Goal: Use online tool/utility: Utilize a website feature to perform a specific function

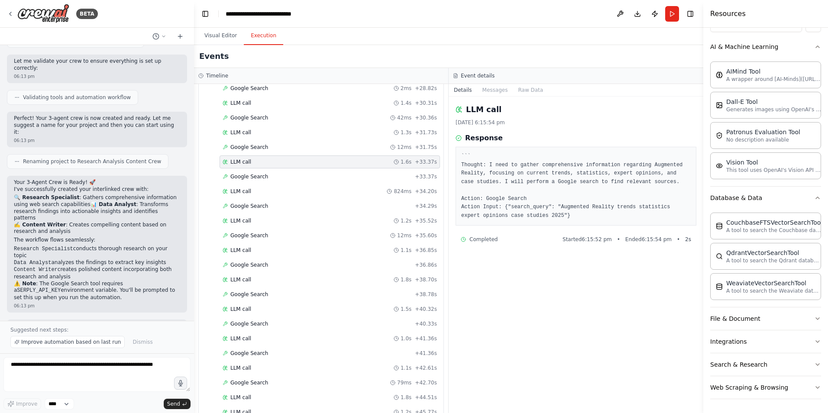
click at [392, 42] on div "Visual Editor Execution" at bounding box center [448, 36] width 509 height 17
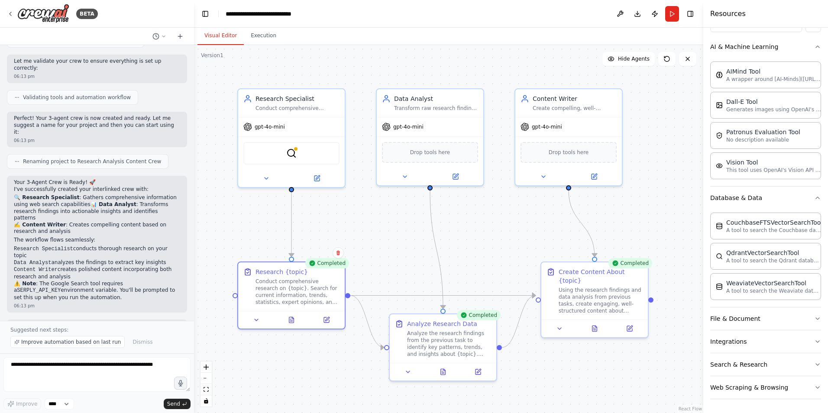
click at [211, 36] on button "Visual Editor" at bounding box center [221, 36] width 46 height 18
click at [375, 197] on div ".deletable-edge-delete-btn { width: 20px; height: 20px; border: 0px solid #ffff…" at bounding box center [448, 229] width 509 height 368
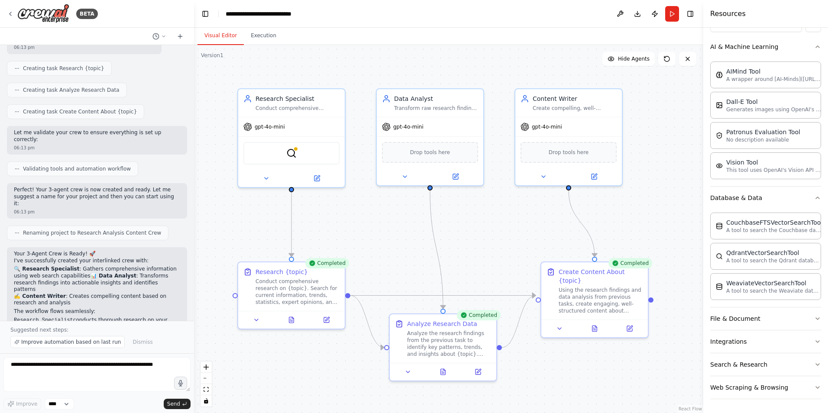
scroll to position [562, 0]
click at [257, 319] on icon at bounding box center [256, 318] width 3 height 2
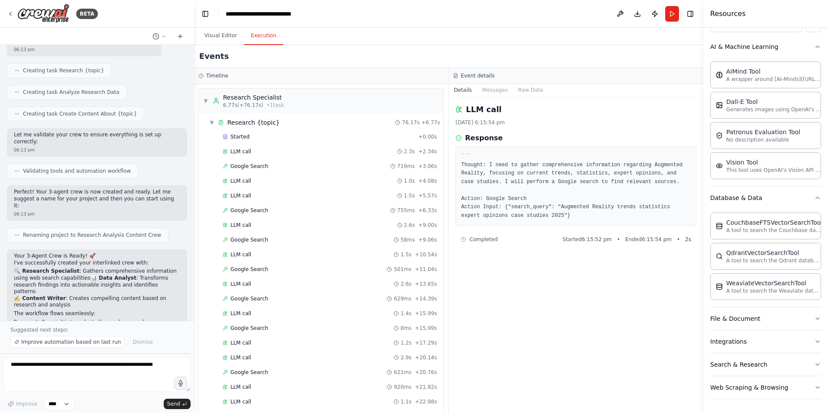
click at [261, 36] on button "Execution" at bounding box center [263, 36] width 39 height 18
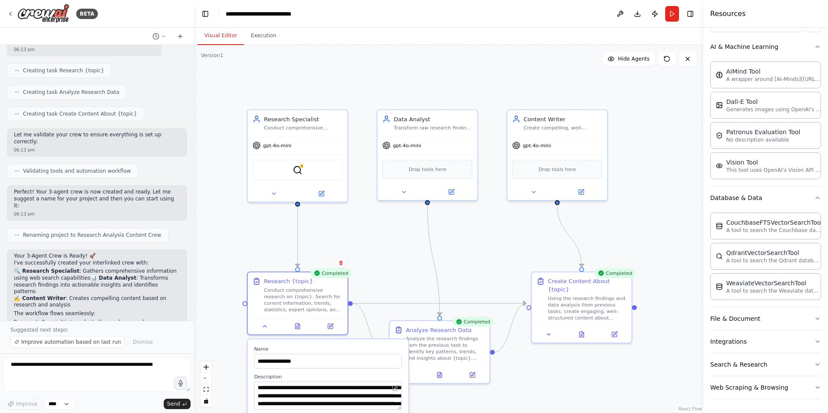
click at [222, 32] on button "Visual Editor" at bounding box center [221, 36] width 46 height 18
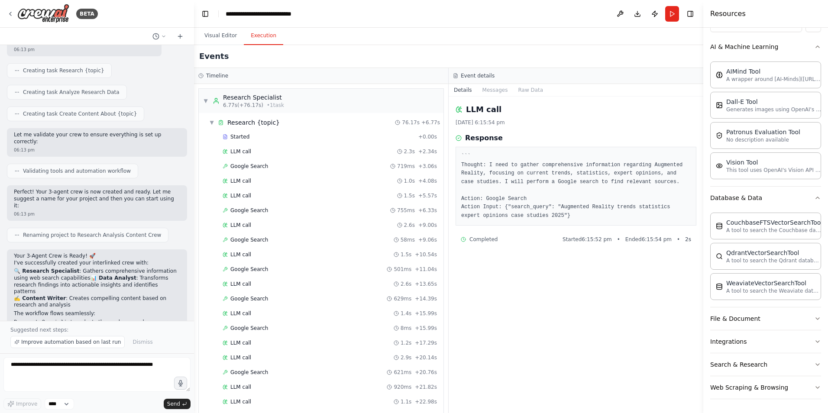
click at [254, 37] on button "Execution" at bounding box center [263, 36] width 39 height 18
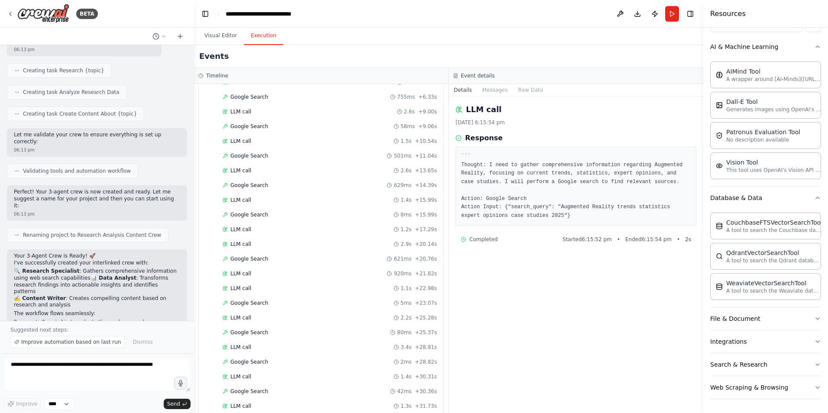
scroll to position [0, 0]
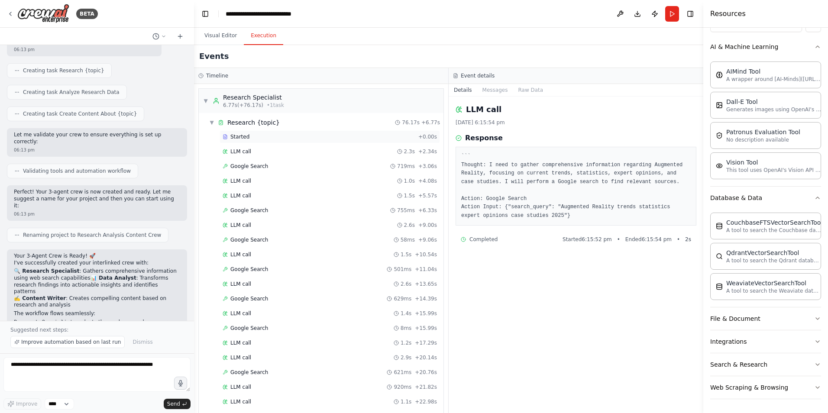
click at [245, 133] on span "Started" at bounding box center [239, 136] width 19 height 7
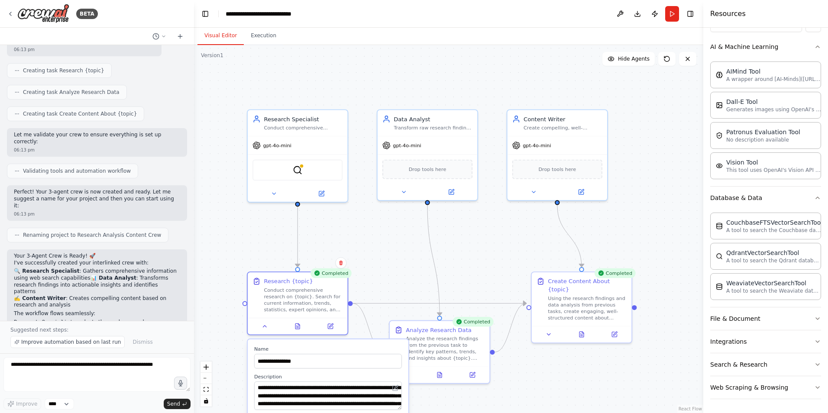
click at [220, 31] on button "Visual Editor" at bounding box center [221, 36] width 46 height 18
click at [670, 15] on button "Run" at bounding box center [672, 14] width 14 height 16
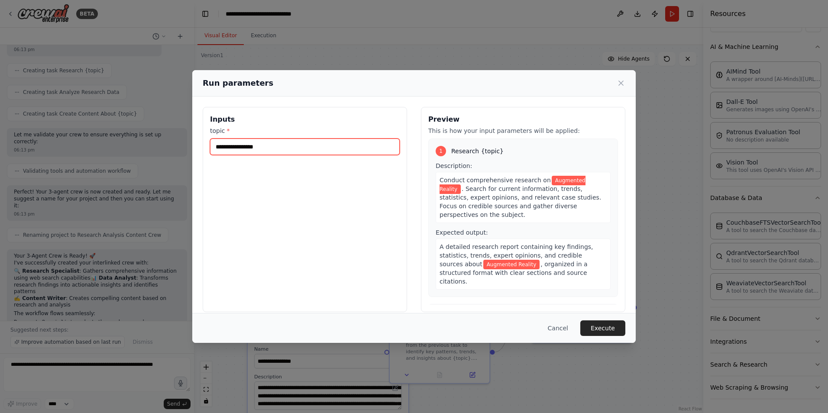
click at [292, 144] on input "**********" at bounding box center [305, 147] width 190 height 16
type input "*"
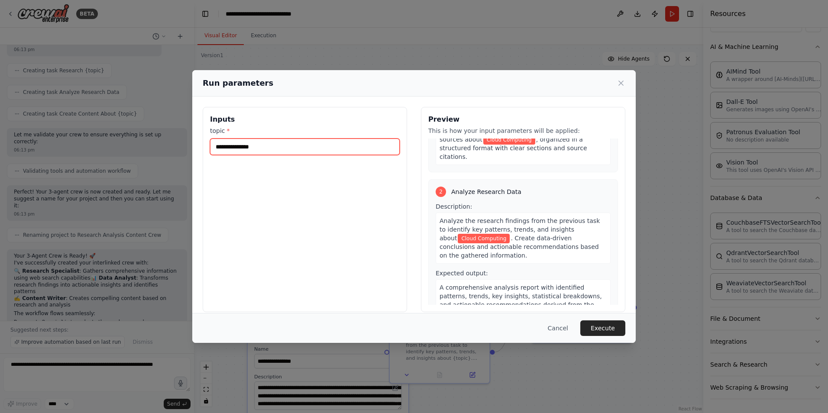
scroll to position [306, 0]
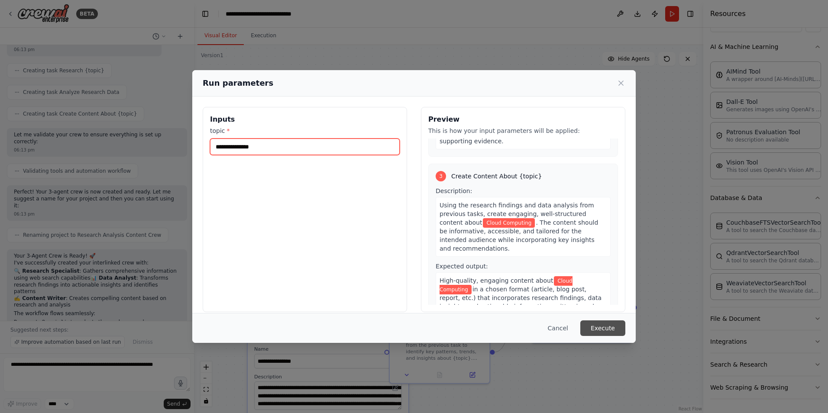
type input "**********"
click at [605, 325] on button "Execute" at bounding box center [602, 329] width 45 height 16
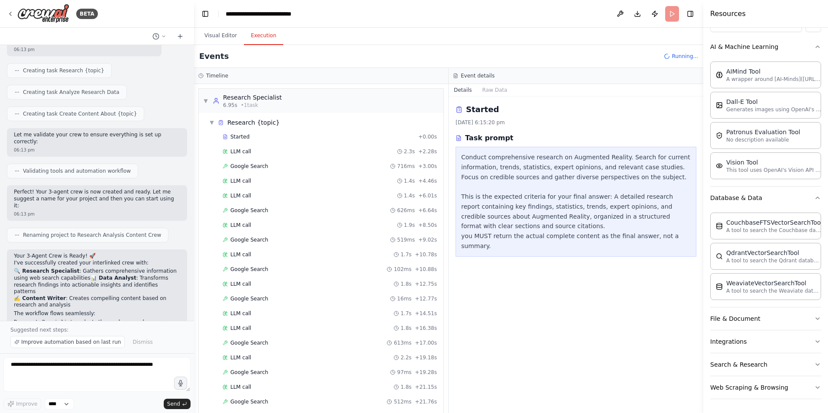
click at [255, 37] on button "Execution" at bounding box center [263, 36] width 39 height 18
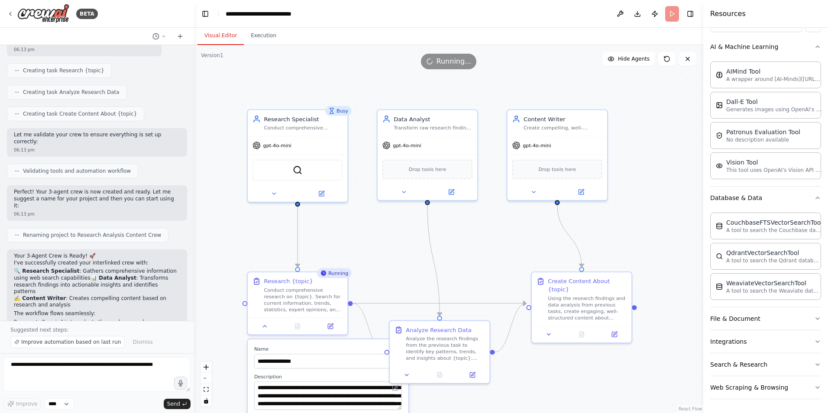
click at [221, 34] on button "Visual Editor" at bounding box center [221, 36] width 46 height 18
click at [260, 33] on button "Execution" at bounding box center [263, 36] width 39 height 18
click at [215, 37] on button "Visual Editor" at bounding box center [221, 36] width 46 height 18
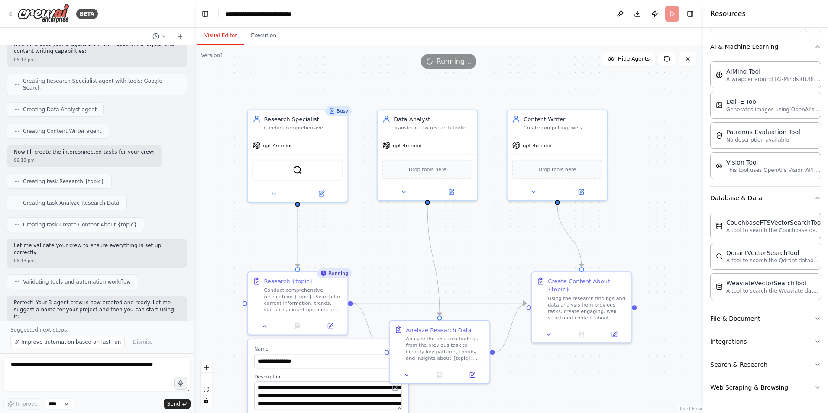
scroll to position [635, 0]
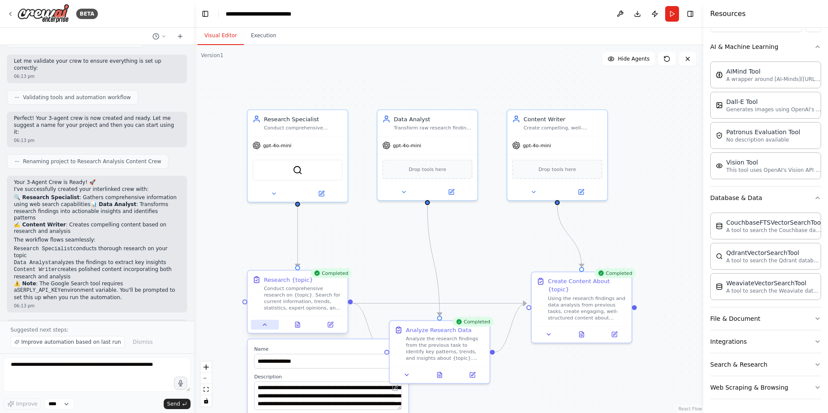
click at [261, 329] on button at bounding box center [265, 325] width 28 height 10
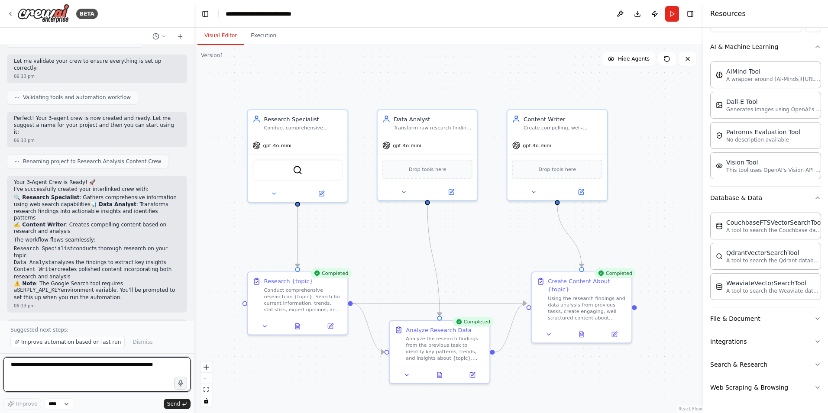
click at [75, 368] on textarea at bounding box center [96, 374] width 187 height 35
click at [133, 363] on textarea at bounding box center [96, 374] width 187 height 35
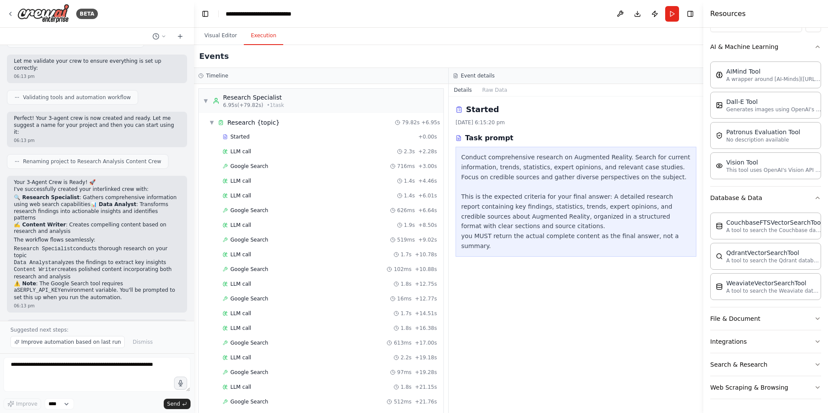
click at [262, 37] on button "Execution" at bounding box center [263, 36] width 39 height 18
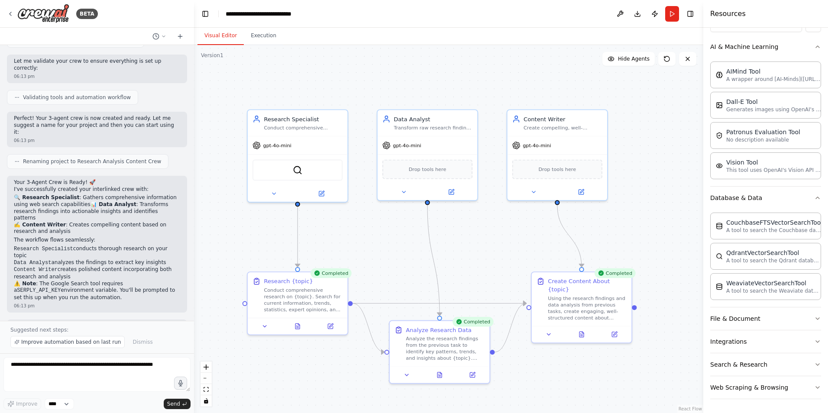
click at [224, 38] on button "Visual Editor" at bounding box center [221, 36] width 46 height 18
click at [85, 380] on textarea at bounding box center [96, 374] width 187 height 35
click at [206, 369] on icon "zoom in" at bounding box center [206, 367] width 5 height 5
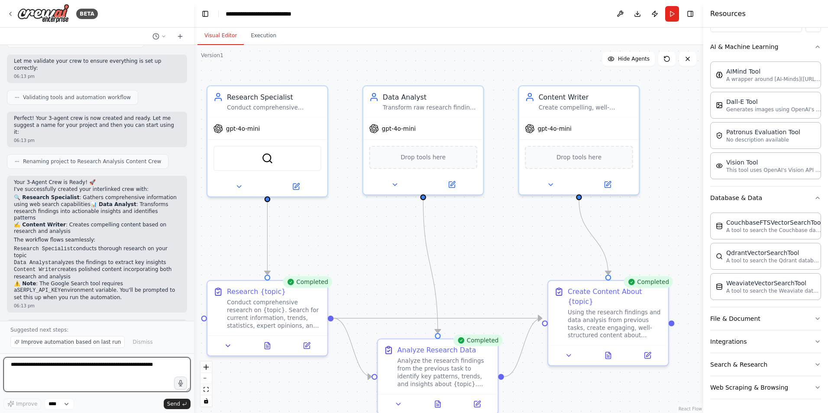
click at [140, 366] on textarea at bounding box center [96, 374] width 187 height 35
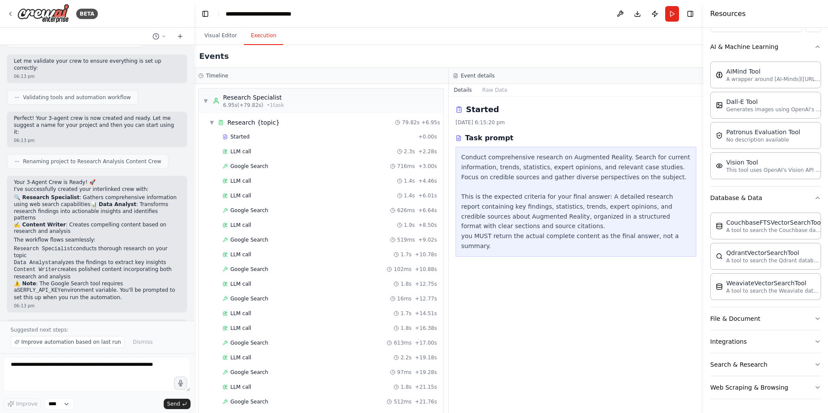
click at [261, 39] on button "Execution" at bounding box center [263, 36] width 39 height 18
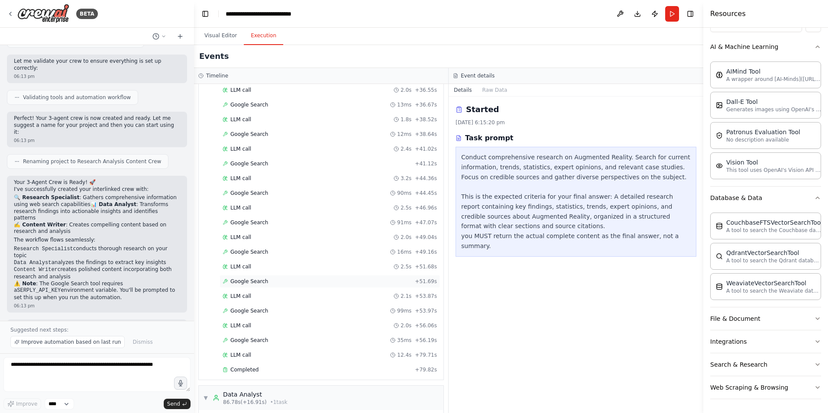
scroll to position [506, 0]
click at [232, 364] on span "Completed" at bounding box center [244, 367] width 28 height 7
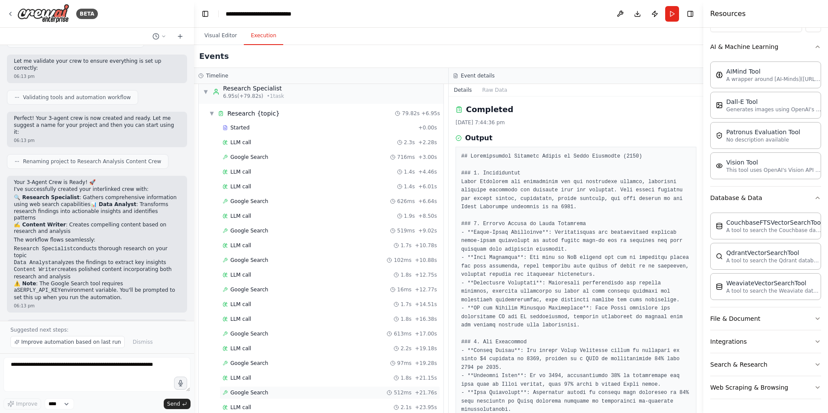
scroll to position [3, 0]
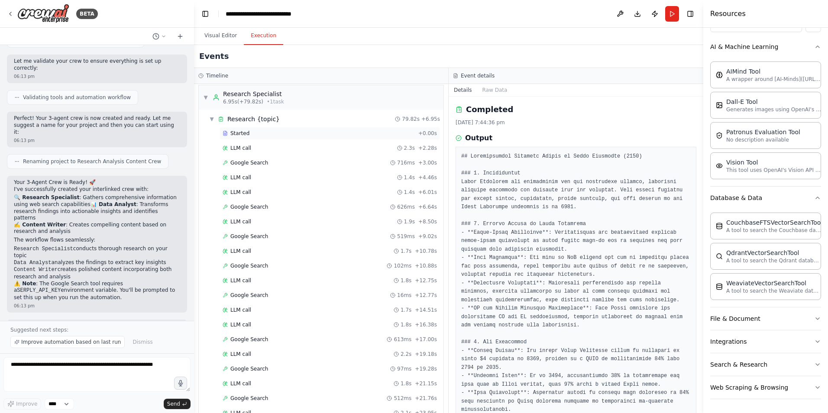
click at [236, 130] on span "Started" at bounding box center [239, 133] width 19 height 7
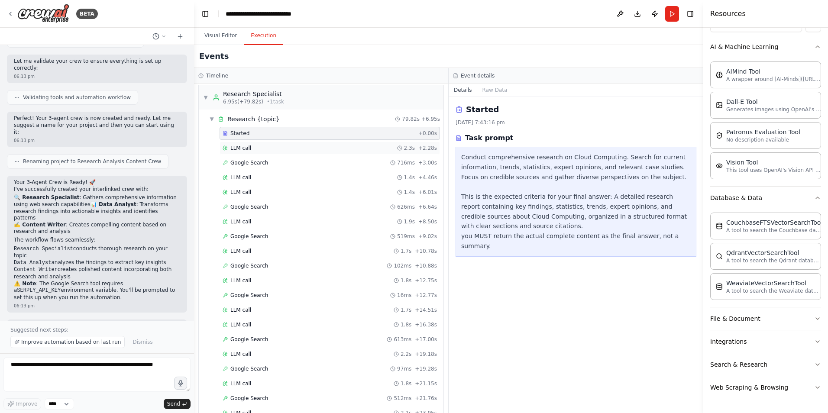
click at [246, 151] on span "LLM call" at bounding box center [240, 148] width 21 height 7
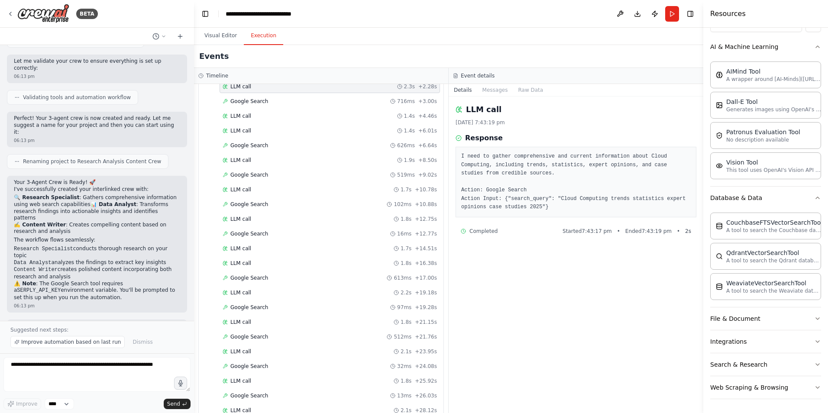
scroll to position [50, 0]
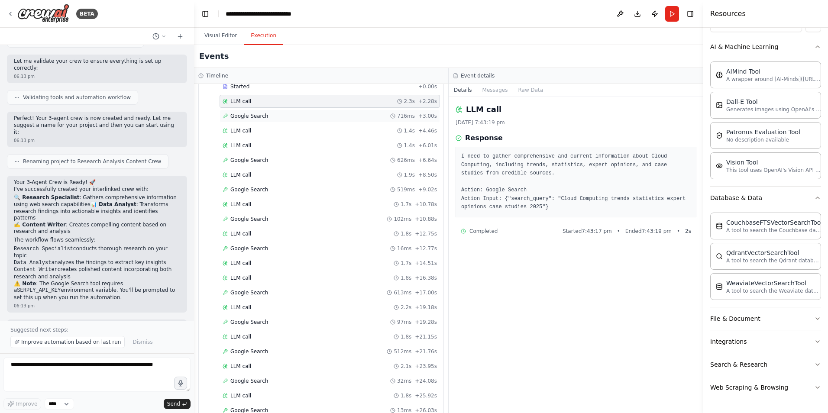
click at [254, 114] on span "Google Search" at bounding box center [249, 116] width 38 height 7
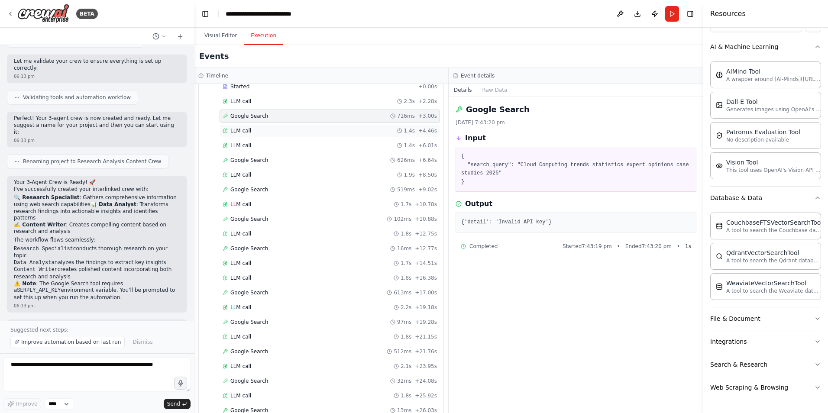
click at [249, 129] on div "LLM call 1.4s + 4.46s" at bounding box center [330, 130] width 214 height 7
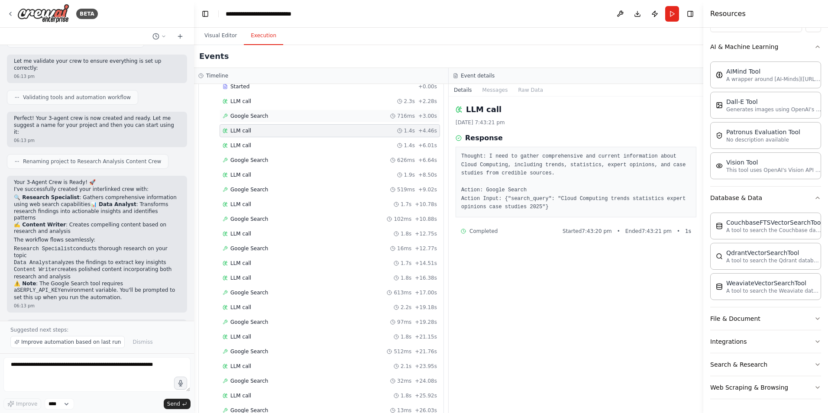
click at [243, 120] on div "Google Search 716ms + 3.00s" at bounding box center [330, 116] width 220 height 13
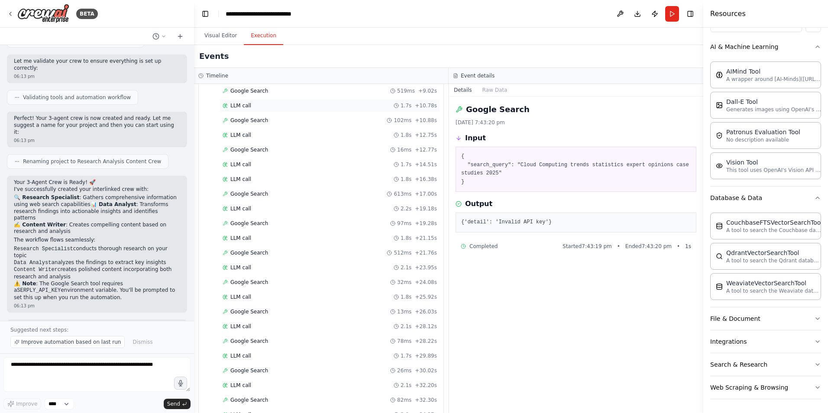
scroll to position [0, 0]
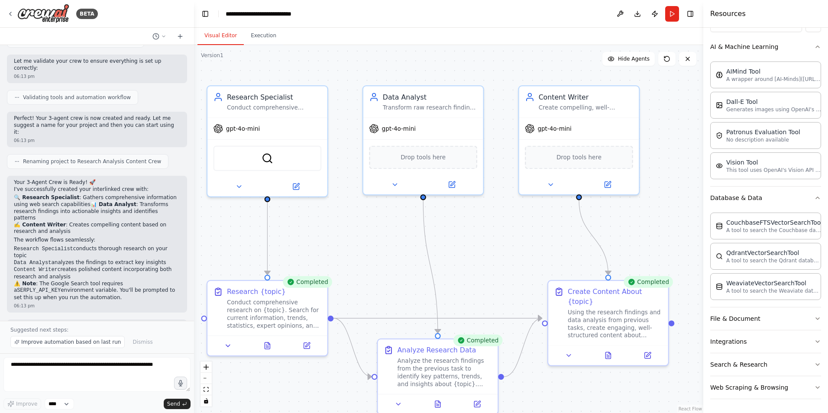
click at [215, 32] on button "Visual Editor" at bounding box center [221, 36] width 46 height 18
click at [272, 140] on div "SerplyWebSearchTool" at bounding box center [267, 156] width 120 height 38
click at [275, 133] on div "gpt-4o-mini" at bounding box center [267, 126] width 120 height 21
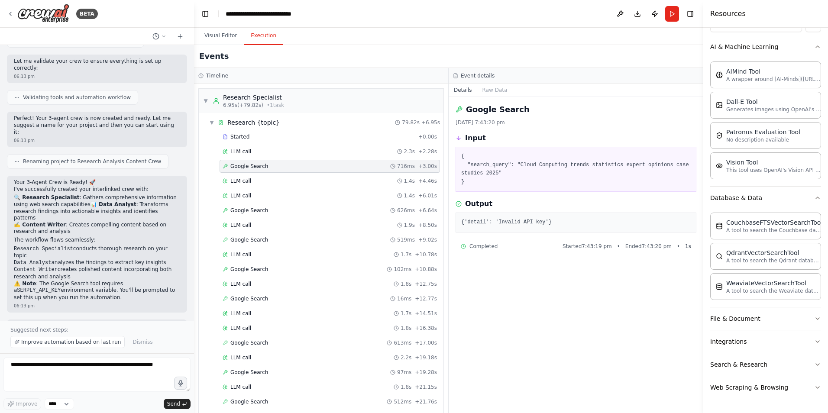
click at [256, 36] on button "Execution" at bounding box center [263, 36] width 39 height 18
click at [246, 181] on span "LLM call" at bounding box center [240, 181] width 21 height 7
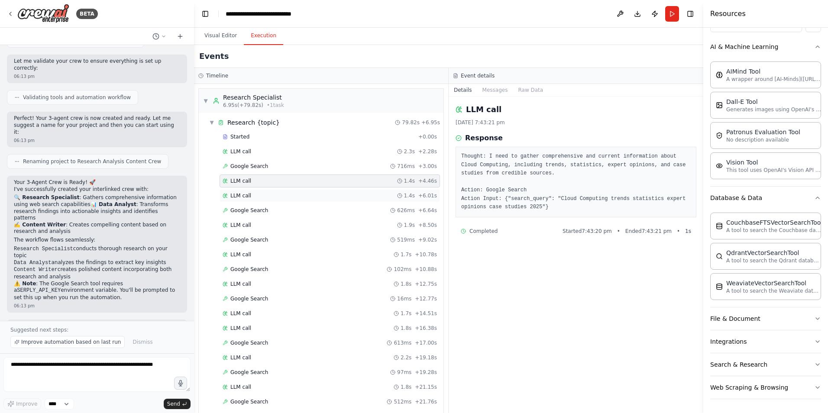
click at [239, 195] on span "LLM call" at bounding box center [240, 195] width 21 height 7
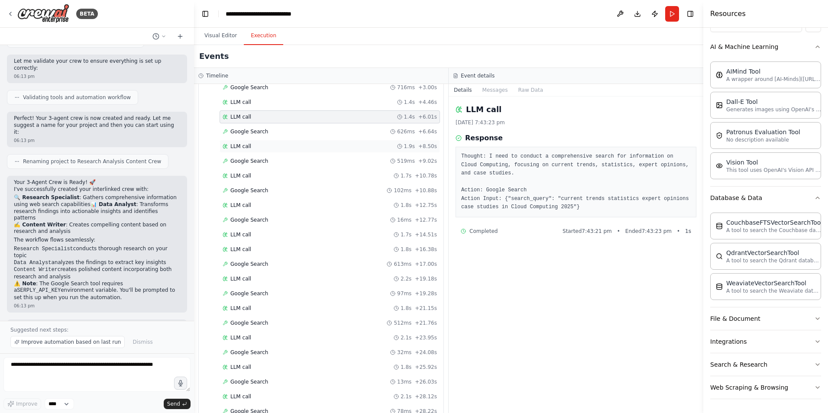
scroll to position [79, 0]
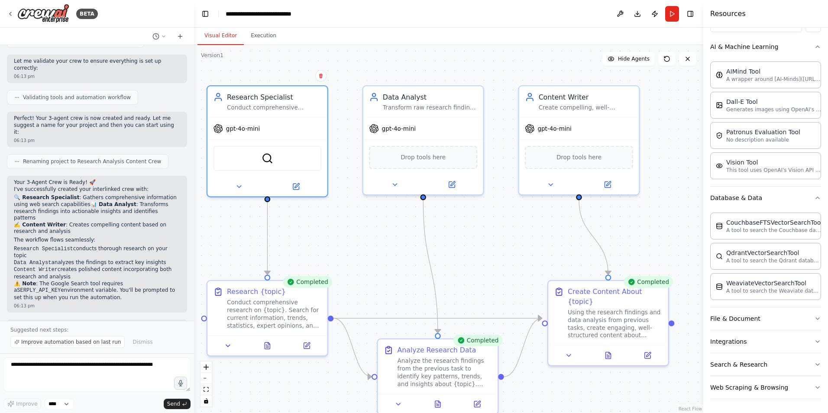
click at [218, 33] on button "Visual Editor" at bounding box center [221, 36] width 46 height 18
click at [247, 133] on div "gpt-4o-mini" at bounding box center [267, 126] width 120 height 21
click at [253, 132] on div "gpt-4o-mini" at bounding box center [267, 126] width 120 height 21
click at [249, 130] on span "gpt-4o-mini" at bounding box center [243, 127] width 34 height 8
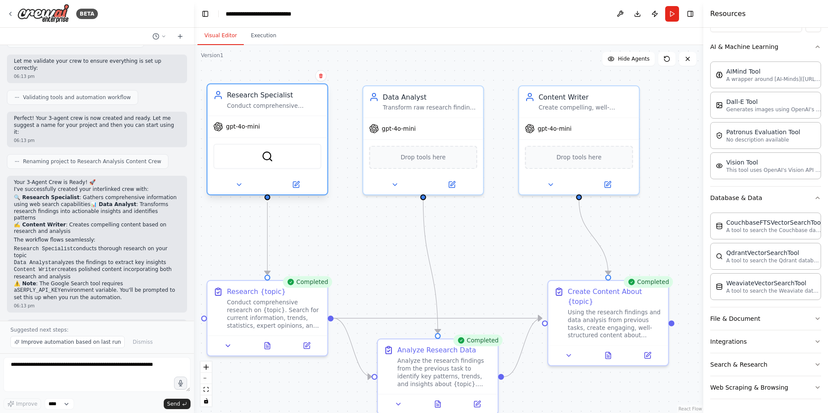
click at [249, 130] on span "gpt-4o-mini" at bounding box center [243, 127] width 34 height 8
click at [226, 128] on span "gpt-4o-mini" at bounding box center [243, 127] width 34 height 8
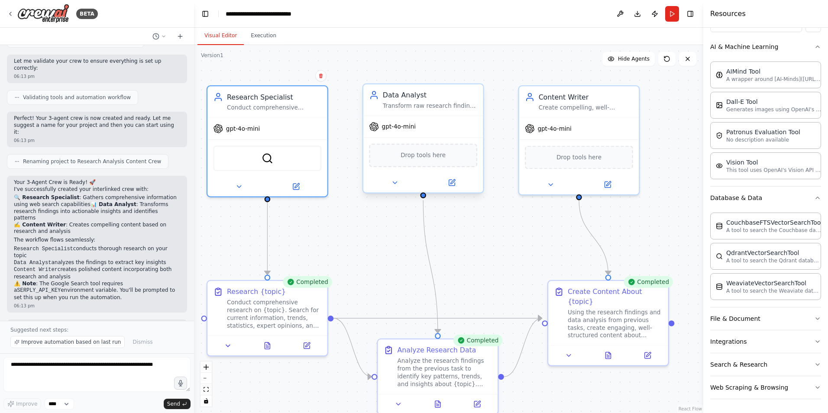
click at [385, 129] on span "gpt-4o-mini" at bounding box center [399, 127] width 34 height 8
click at [248, 130] on span "gpt-4o-mini" at bounding box center [243, 127] width 34 height 8
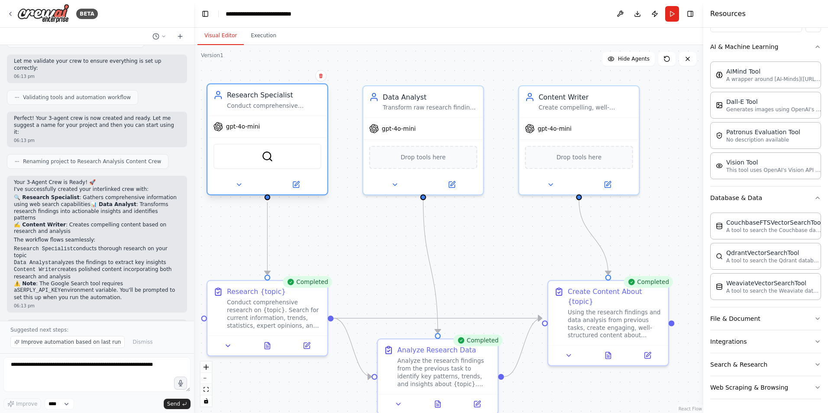
click at [248, 130] on span "gpt-4o-mini" at bounding box center [243, 127] width 34 height 8
click at [165, 35] on icon at bounding box center [163, 36] width 5 height 5
click at [65, 407] on div at bounding box center [97, 206] width 194 height 413
click at [244, 181] on button at bounding box center [238, 185] width 55 height 12
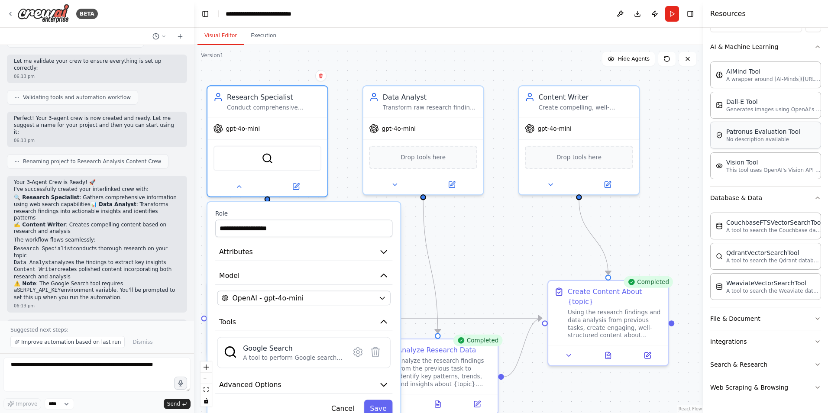
scroll to position [0, 0]
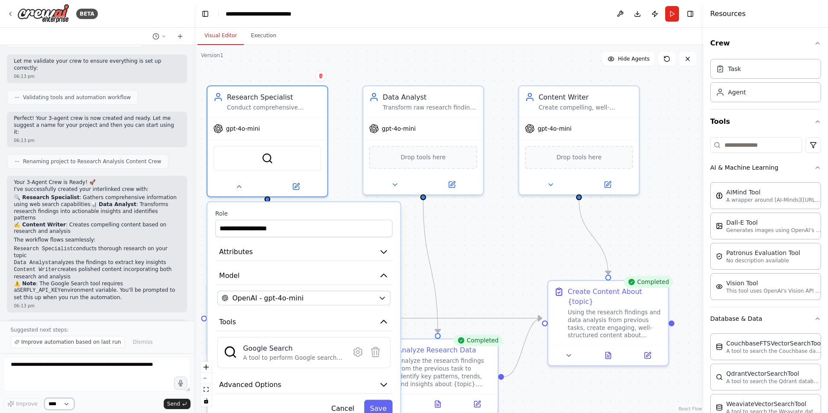
click at [63, 404] on select "****" at bounding box center [59, 403] width 29 height 11
click at [165, 37] on icon at bounding box center [163, 36] width 5 height 5
click at [267, 388] on span "Advanced Options" at bounding box center [250, 385] width 62 height 10
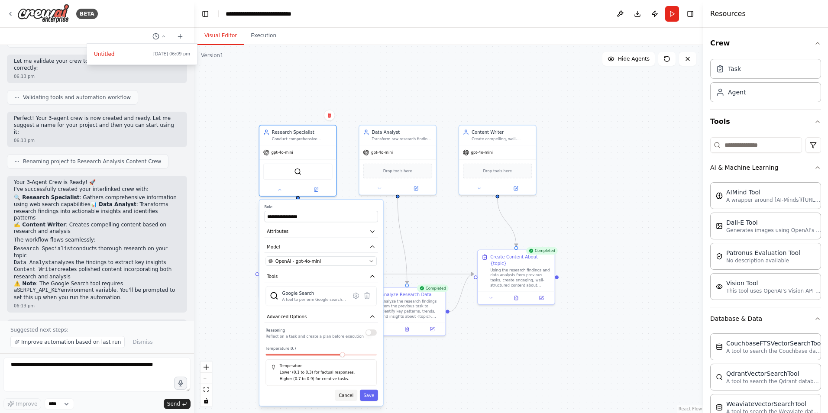
click at [352, 397] on button "Cancel" at bounding box center [346, 395] width 22 height 11
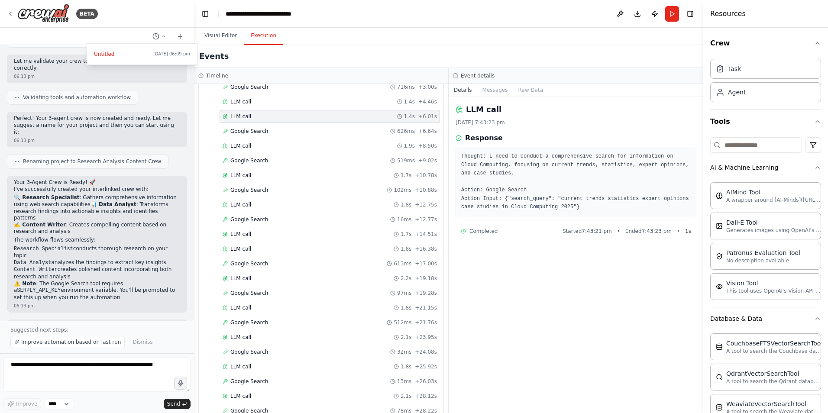
click at [259, 44] on button "Execution" at bounding box center [263, 36] width 39 height 18
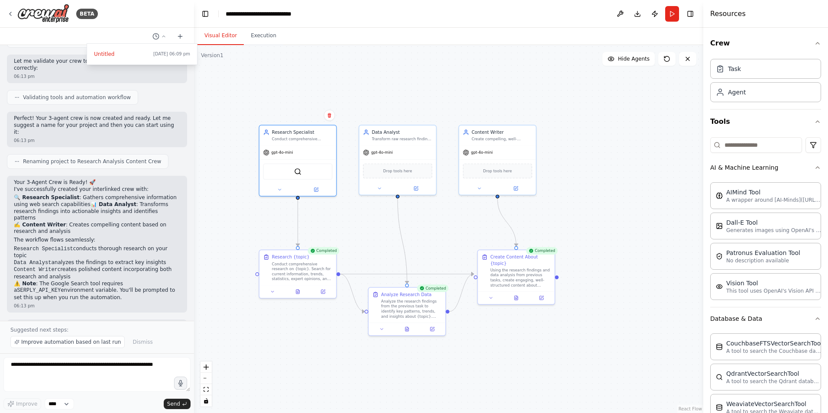
click at [224, 35] on button "Visual Editor" at bounding box center [221, 36] width 46 height 18
